Goal: Task Accomplishment & Management: Manage account settings

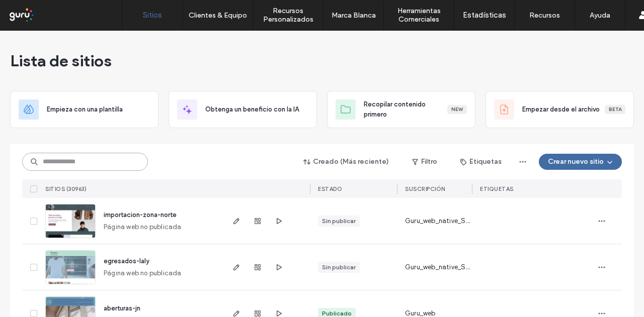
click at [119, 158] on input at bounding box center [85, 162] width 126 height 18
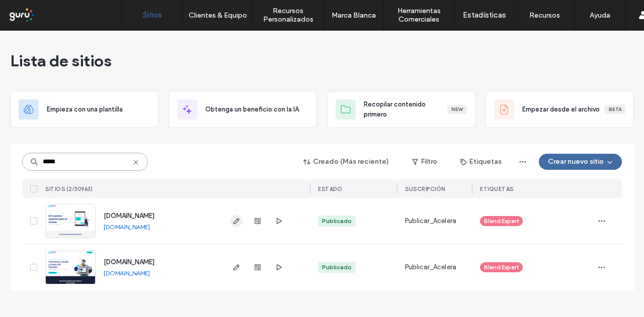
type input "*****"
click at [236, 219] on icon "button" at bounding box center [236, 221] width 8 height 8
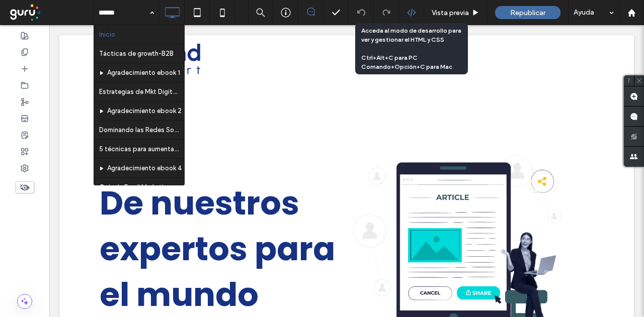
click at [409, 15] on use at bounding box center [411, 13] width 8 height 8
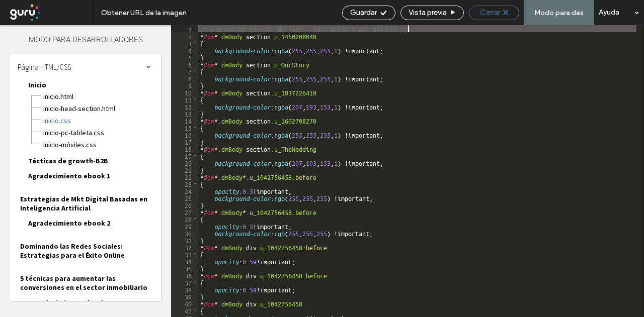
click at [506, 18] on div "Cerrar" at bounding box center [494, 13] width 50 height 15
click at [491, 14] on span "Cerrar" at bounding box center [490, 12] width 20 height 9
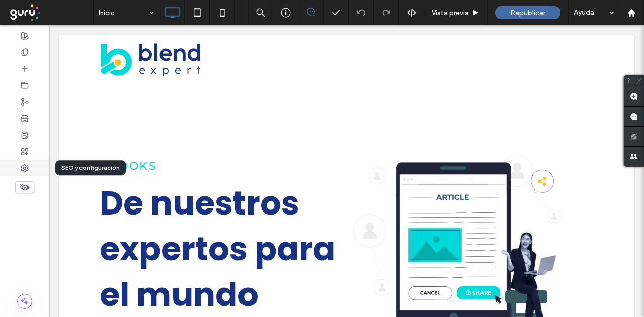
click at [28, 166] on icon at bounding box center [25, 168] width 8 height 8
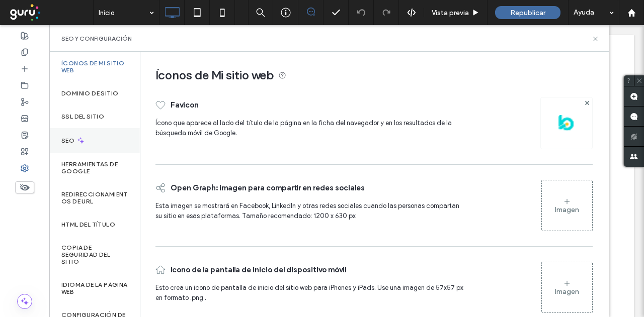
scroll to position [50, 0]
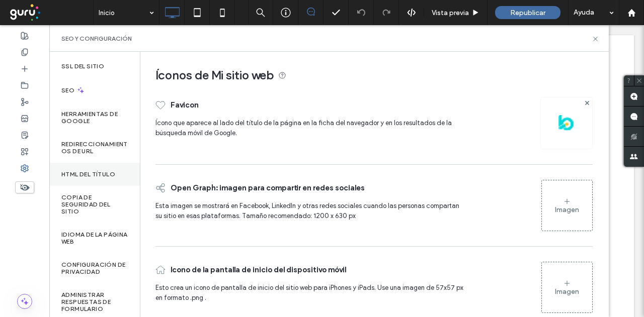
click at [91, 172] on label "HTML del título" at bounding box center [88, 174] width 54 height 7
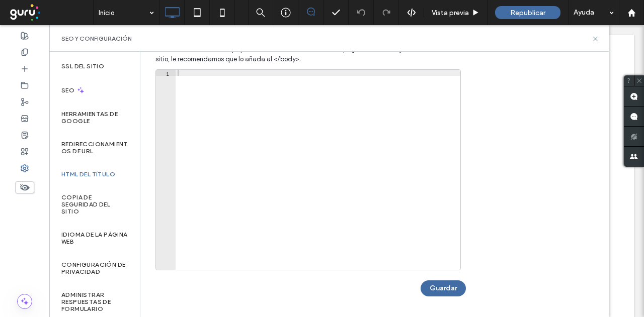
scroll to position [0, 0]
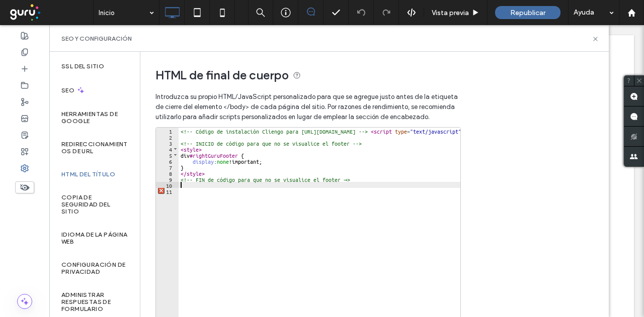
type textarea "**"
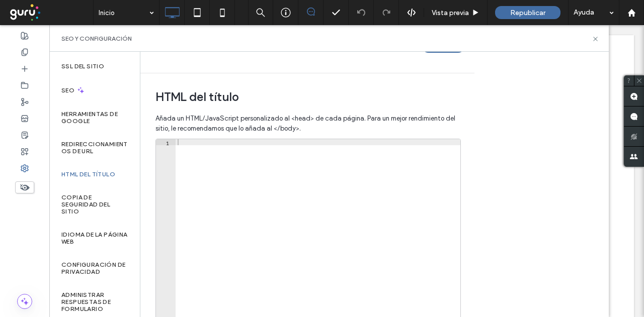
scroll to position [50, 0]
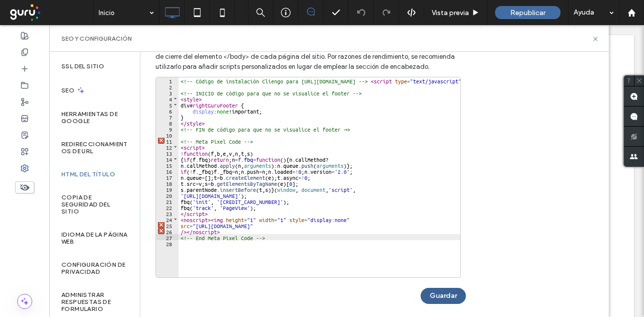
click at [440, 294] on button "Guardar" at bounding box center [442, 296] width 45 height 16
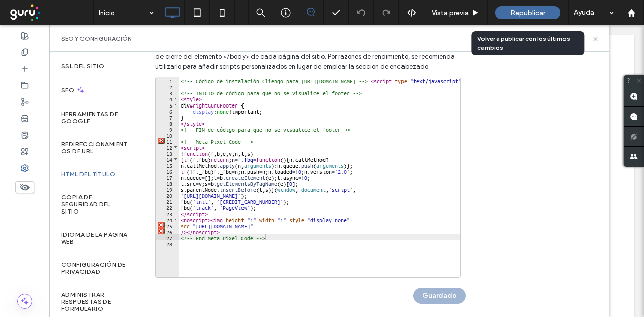
click at [522, 16] on span "Republicar" at bounding box center [527, 13] width 35 height 9
